Goal: Information Seeking & Learning: Stay updated

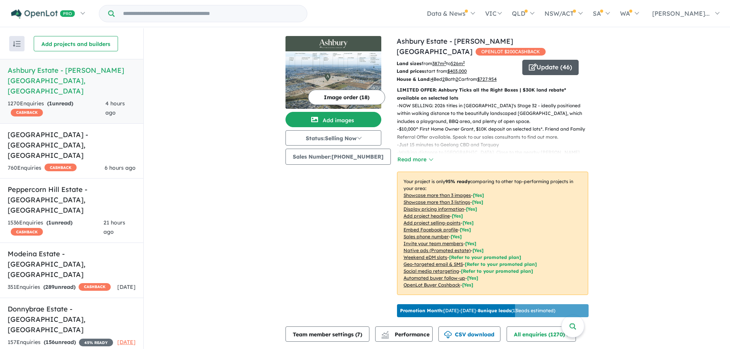
click at [537, 60] on button "Update ( 46 )" at bounding box center [550, 67] width 56 height 15
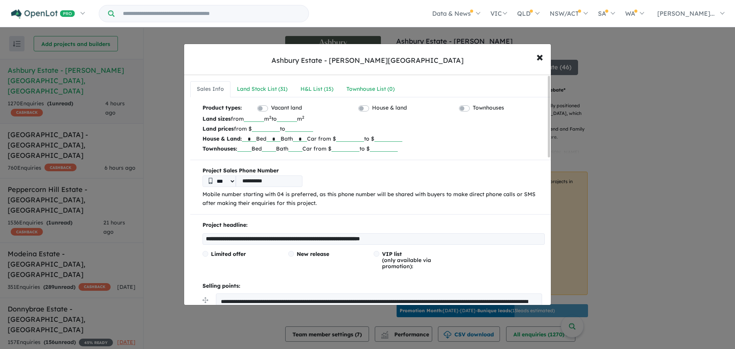
click at [95, 129] on div "**********" at bounding box center [367, 174] width 735 height 349
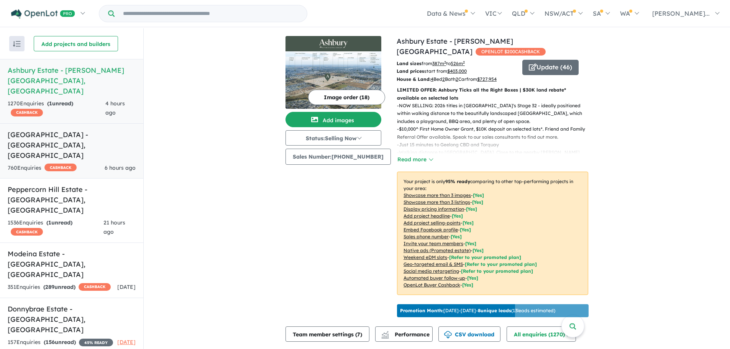
click at [94, 130] on h5 "[GEOGRAPHIC_DATA] - [GEOGRAPHIC_DATA] , [GEOGRAPHIC_DATA]" at bounding box center [72, 144] width 128 height 31
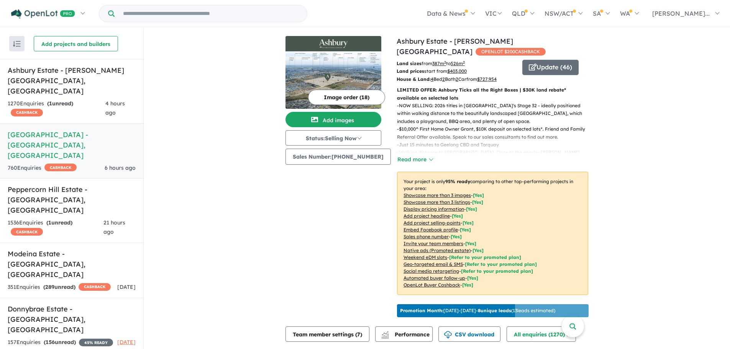
click at [80, 132] on h5 "[GEOGRAPHIC_DATA] - [GEOGRAPHIC_DATA] , [GEOGRAPHIC_DATA]" at bounding box center [72, 144] width 128 height 31
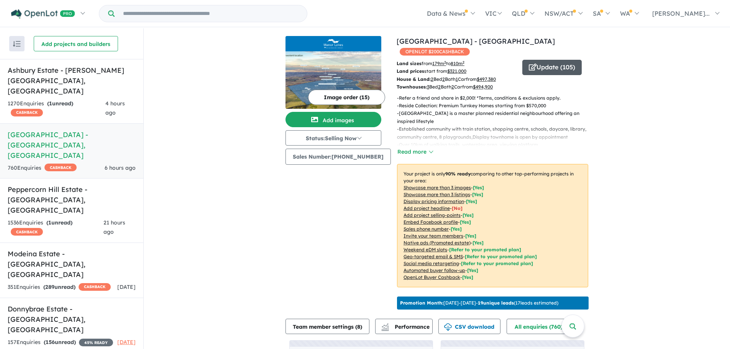
click at [542, 60] on button "Update ( 105 )" at bounding box center [551, 67] width 59 height 15
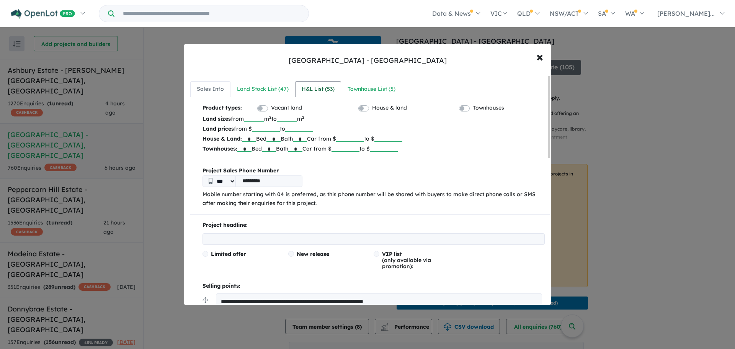
click at [322, 85] on div "H&L List ( 53 )" at bounding box center [318, 89] width 33 height 9
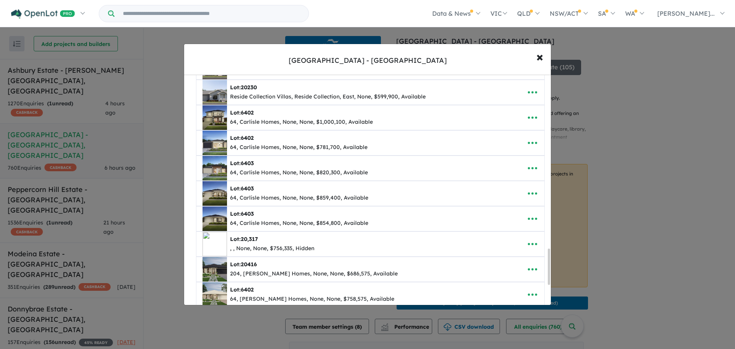
scroll to position [1235, 0]
